Goal: Information Seeking & Learning: Learn about a topic

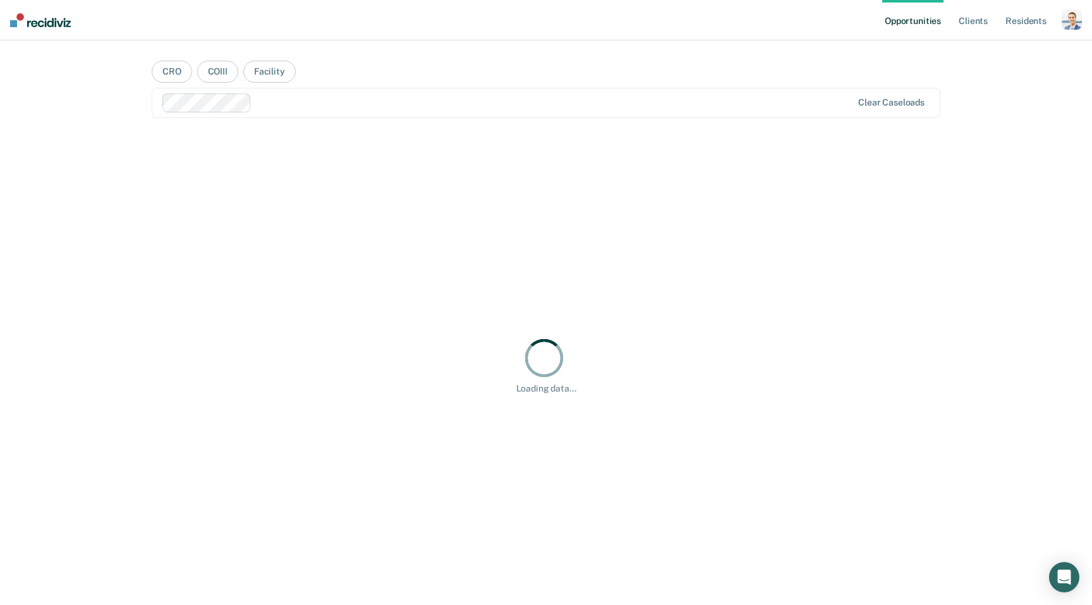
click at [1067, 12] on div "button" at bounding box center [1072, 19] width 20 height 20
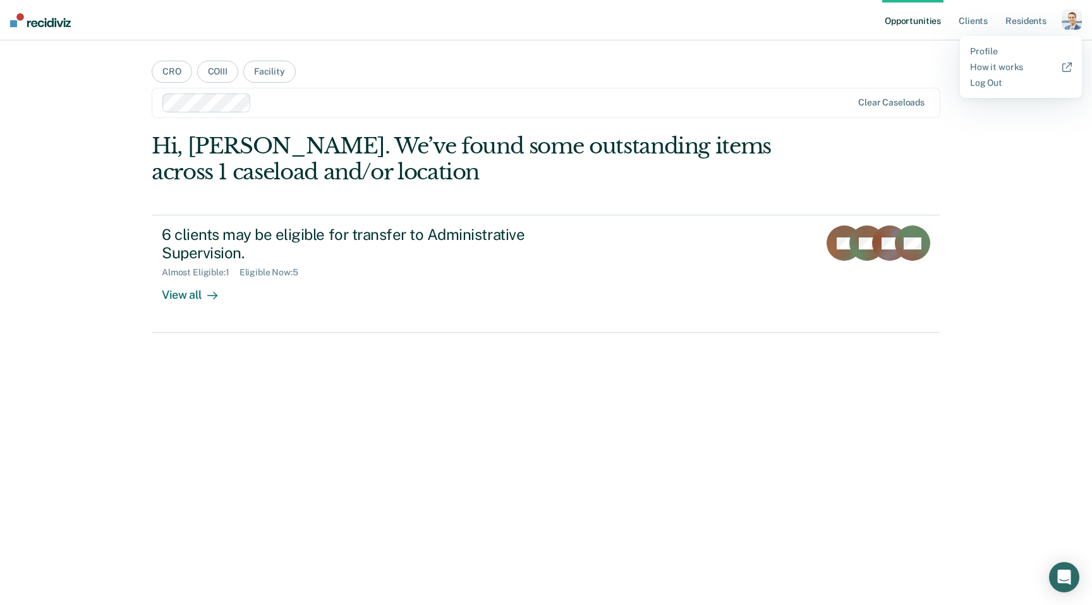
click at [1064, 35] on div "Opportunities Client s Resident s Profile How it works Log Out" at bounding box center [982, 20] width 200 height 40
click at [1064, 21] on div "button" at bounding box center [1072, 19] width 20 height 20
click at [984, 46] on link "Profile" at bounding box center [1021, 51] width 102 height 11
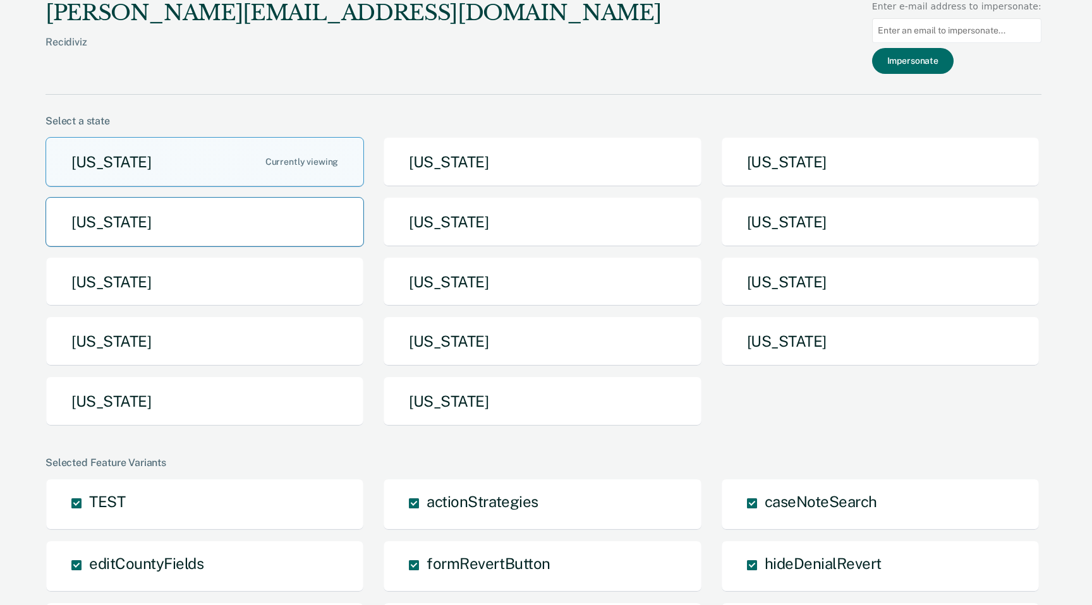
click at [322, 215] on button "[US_STATE]" at bounding box center [204, 222] width 318 height 50
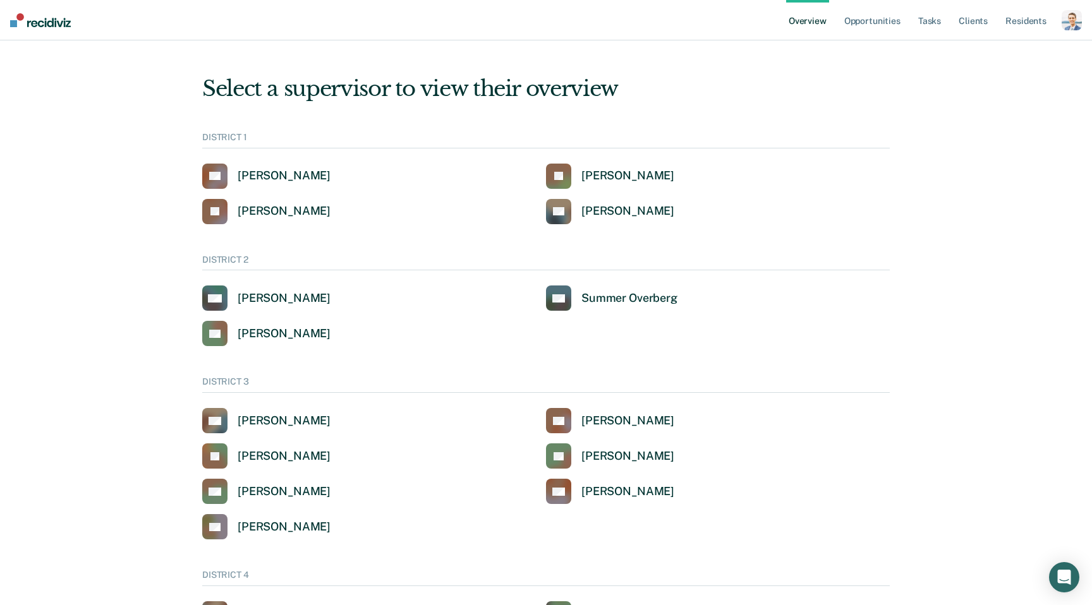
click at [1072, 17] on div "button" at bounding box center [1072, 20] width 20 height 20
click at [979, 62] on link "Go to System-Level Trends" at bounding box center [1017, 66] width 107 height 11
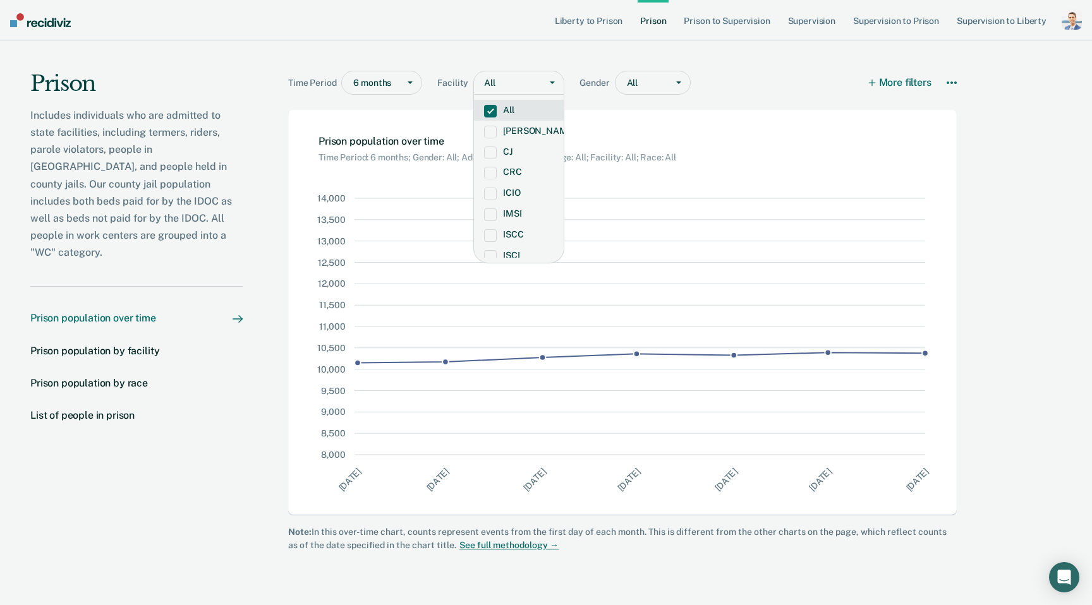
click at [524, 83] on div at bounding box center [516, 82] width 38 height 13
click at [798, 63] on div "Time Period 6 months Facility ISCI, 8 of 17. 17 results available. Use Up and D…" at bounding box center [622, 75] width 669 height 70
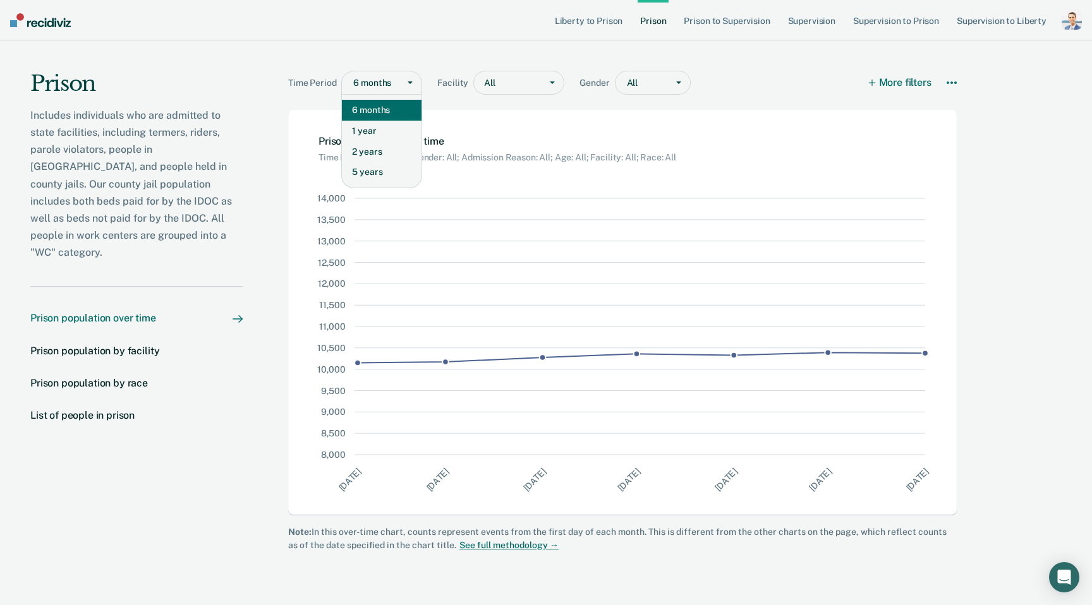
click at [373, 88] on div at bounding box center [372, 82] width 39 height 13
click at [377, 163] on div "5 years" at bounding box center [382, 172] width 80 height 21
